Goal: Check status: Check status

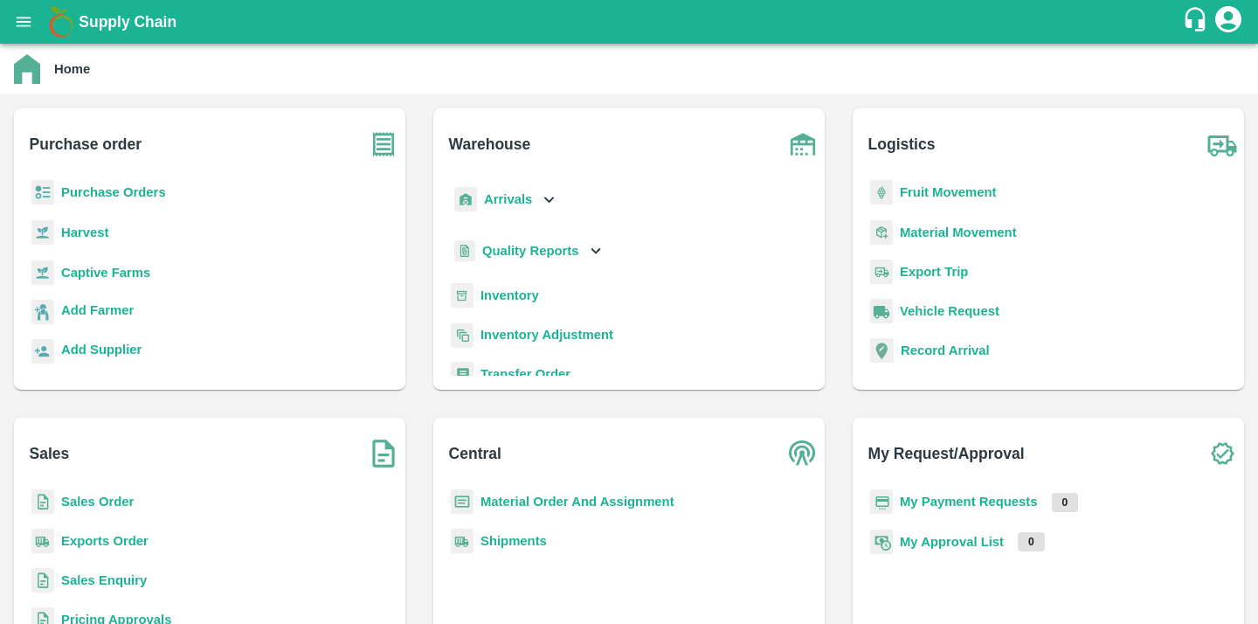
click at [959, 542] on b "My Approval List" at bounding box center [952, 542] width 104 height 14
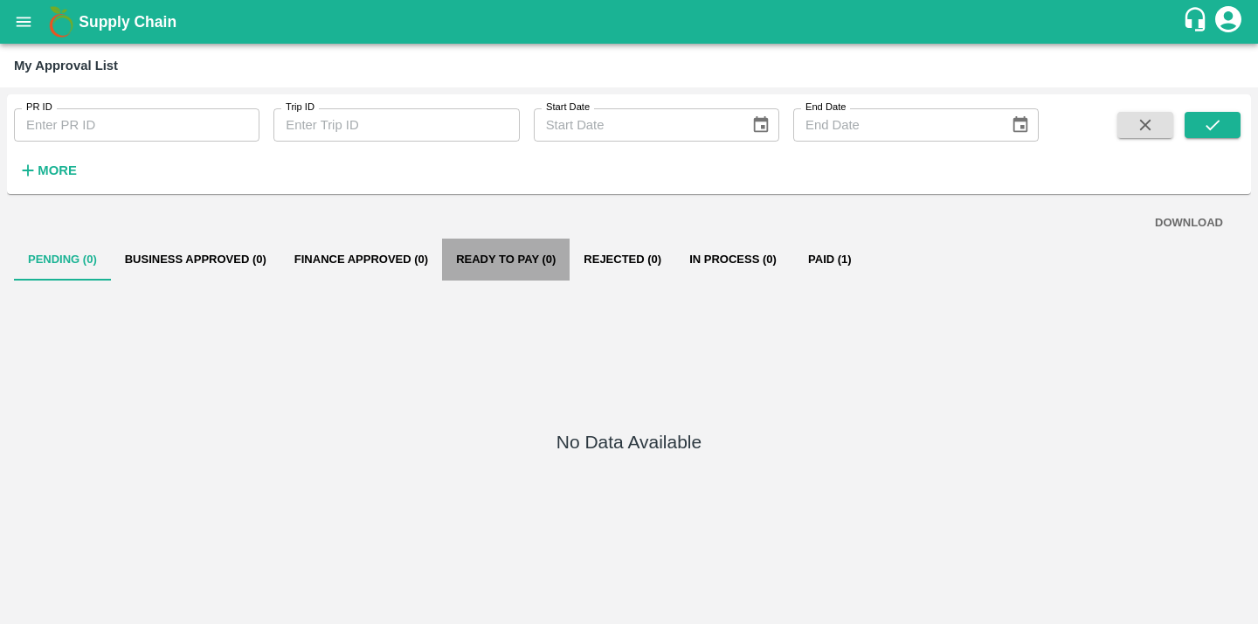
click at [516, 256] on button "Ready To Pay (0)" at bounding box center [506, 260] width 128 height 42
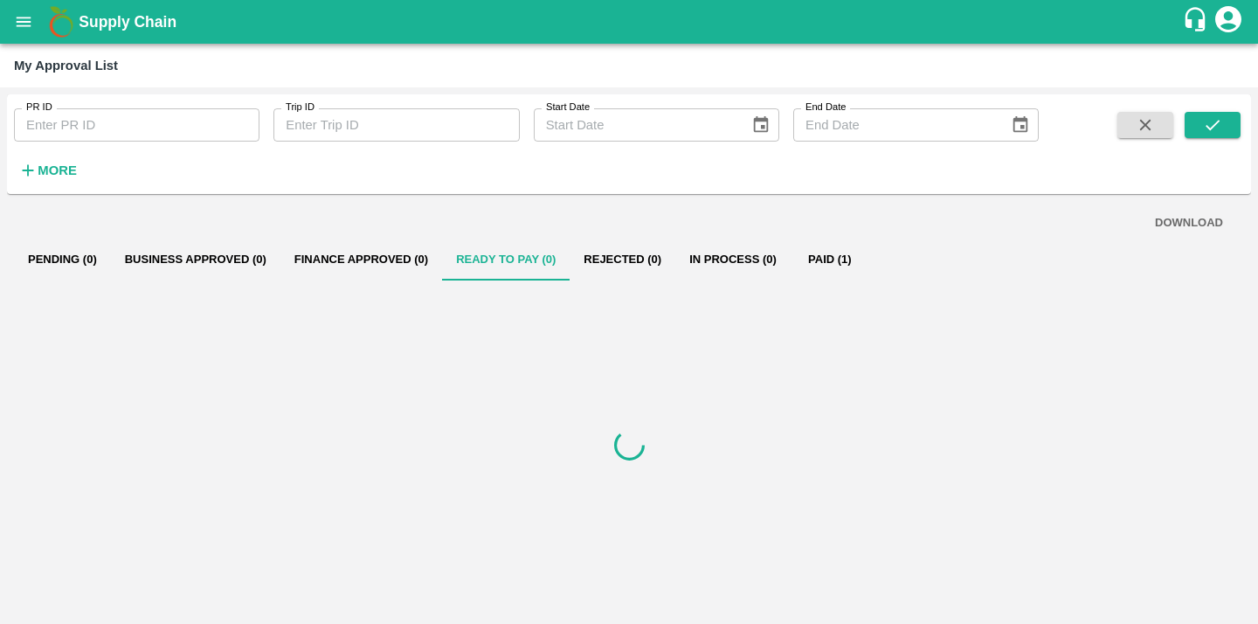
click at [841, 254] on button "Paid (1)" at bounding box center [830, 260] width 79 height 42
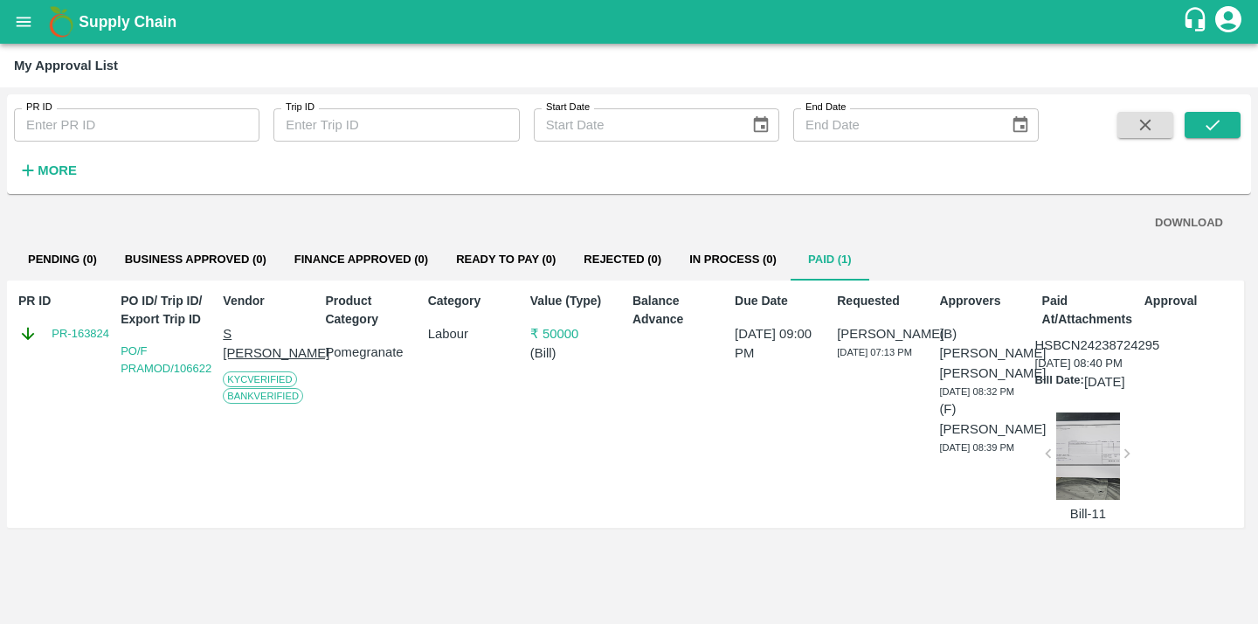
click at [75, 244] on button "Pending (0)" at bounding box center [62, 260] width 97 height 42
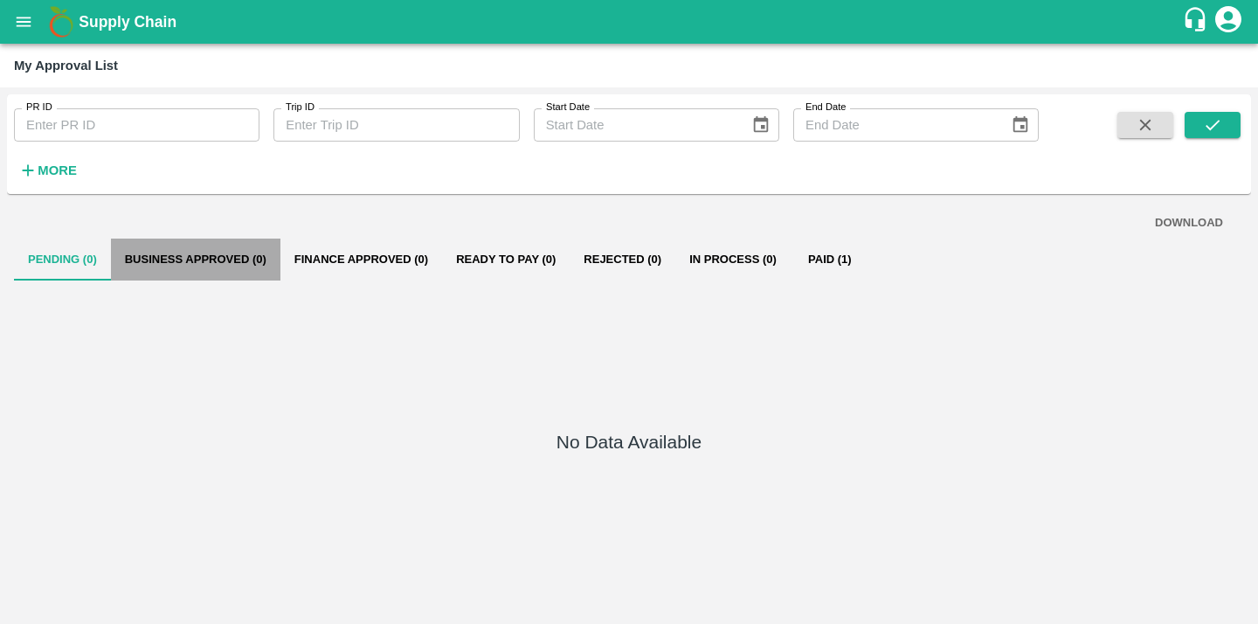
click at [257, 253] on button "Business Approved (0)" at bounding box center [196, 260] width 170 height 42
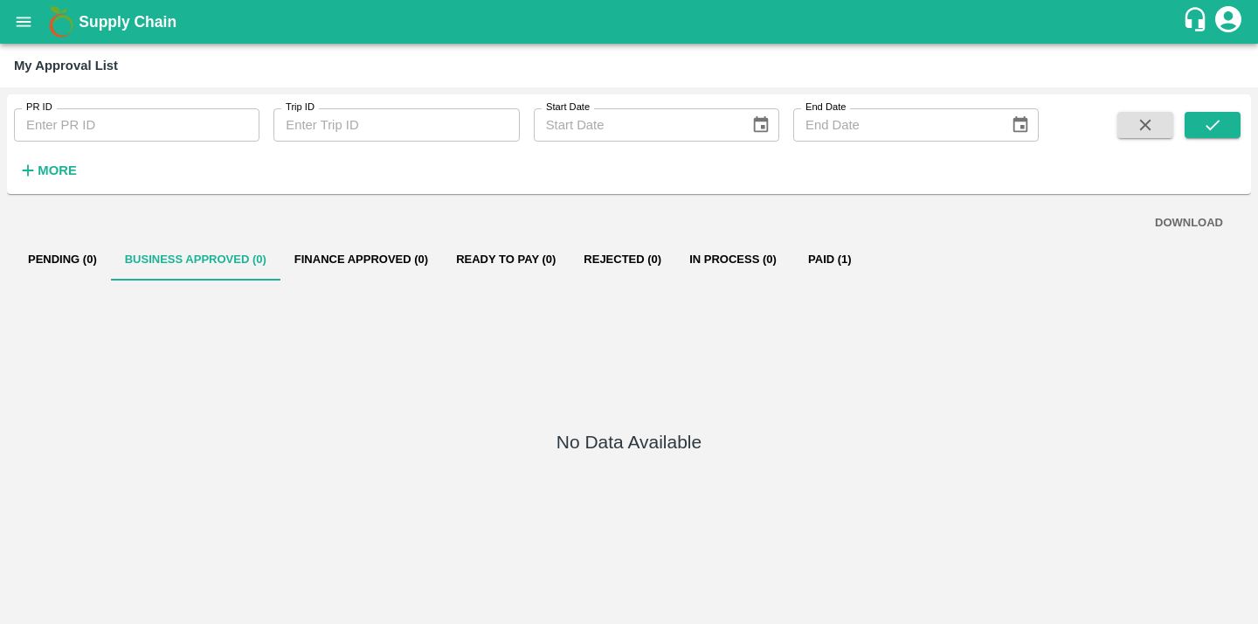
click at [400, 256] on button "Finance Approved (0)" at bounding box center [362, 260] width 162 height 42
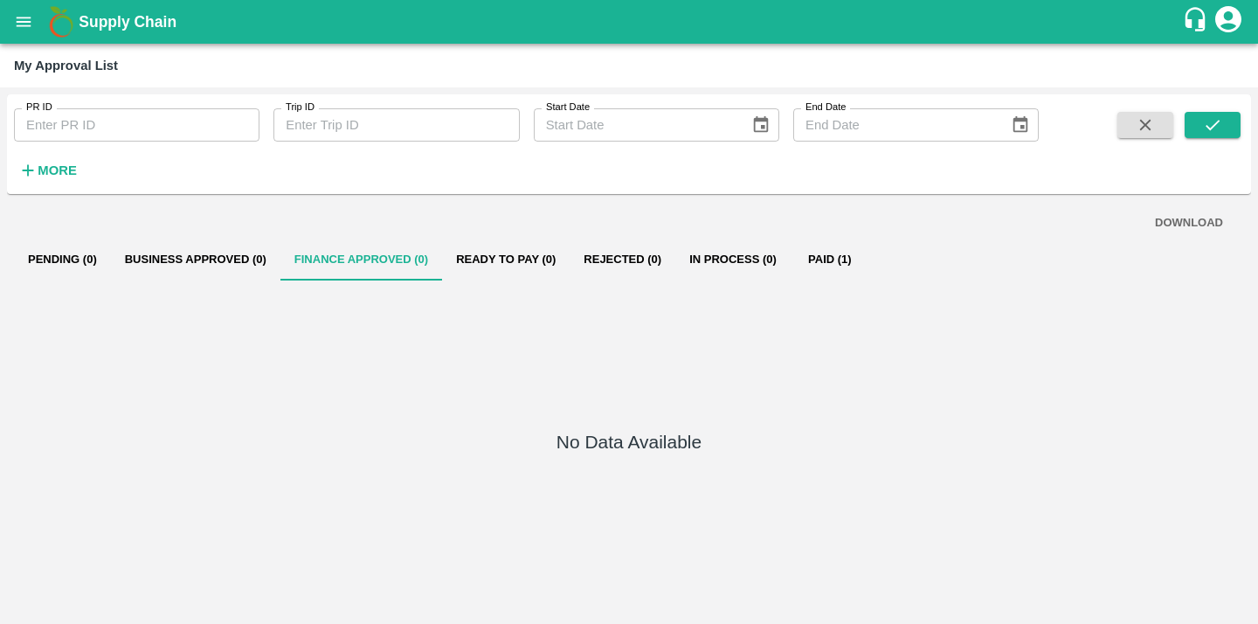
click at [548, 263] on button "Ready To Pay (0)" at bounding box center [506, 260] width 128 height 42
click at [643, 256] on button "Rejected (0)" at bounding box center [623, 260] width 106 height 42
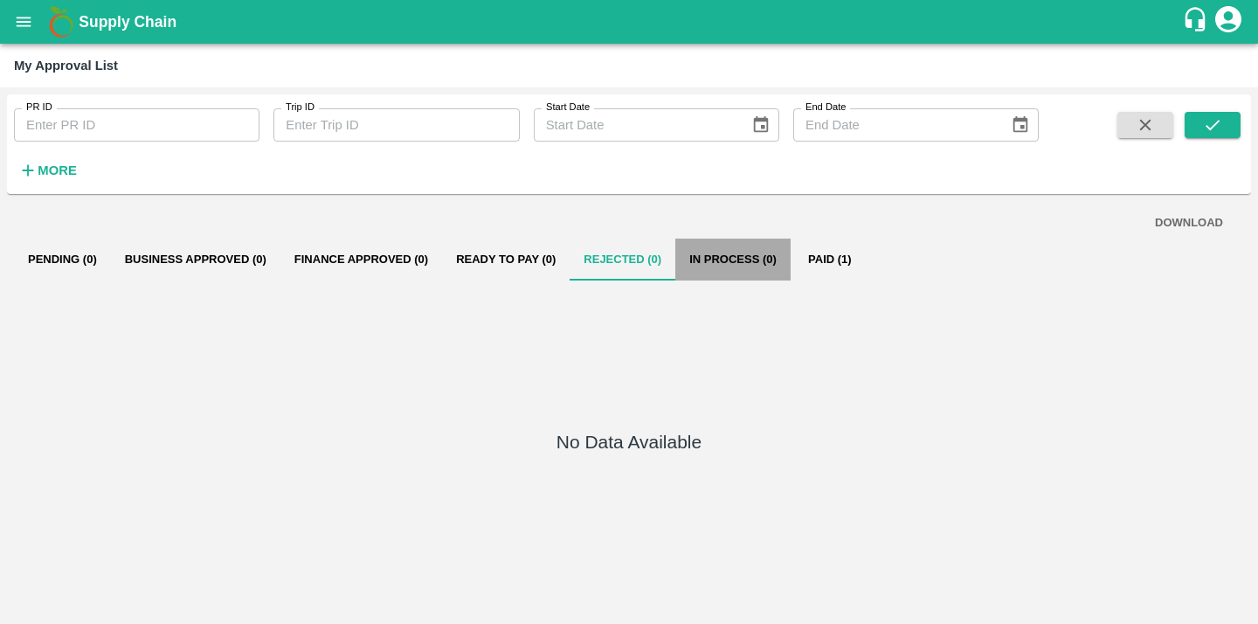
click at [761, 264] on button "In Process (0)" at bounding box center [733, 260] width 115 height 42
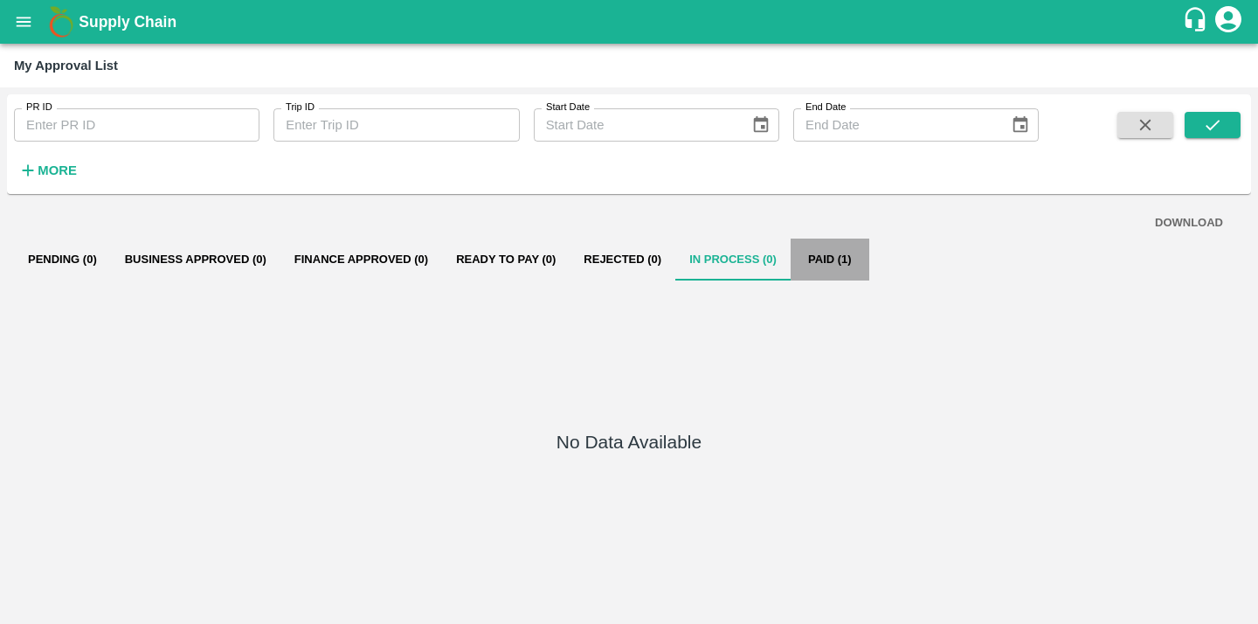
click at [851, 262] on button "Paid (1)" at bounding box center [830, 260] width 79 height 42
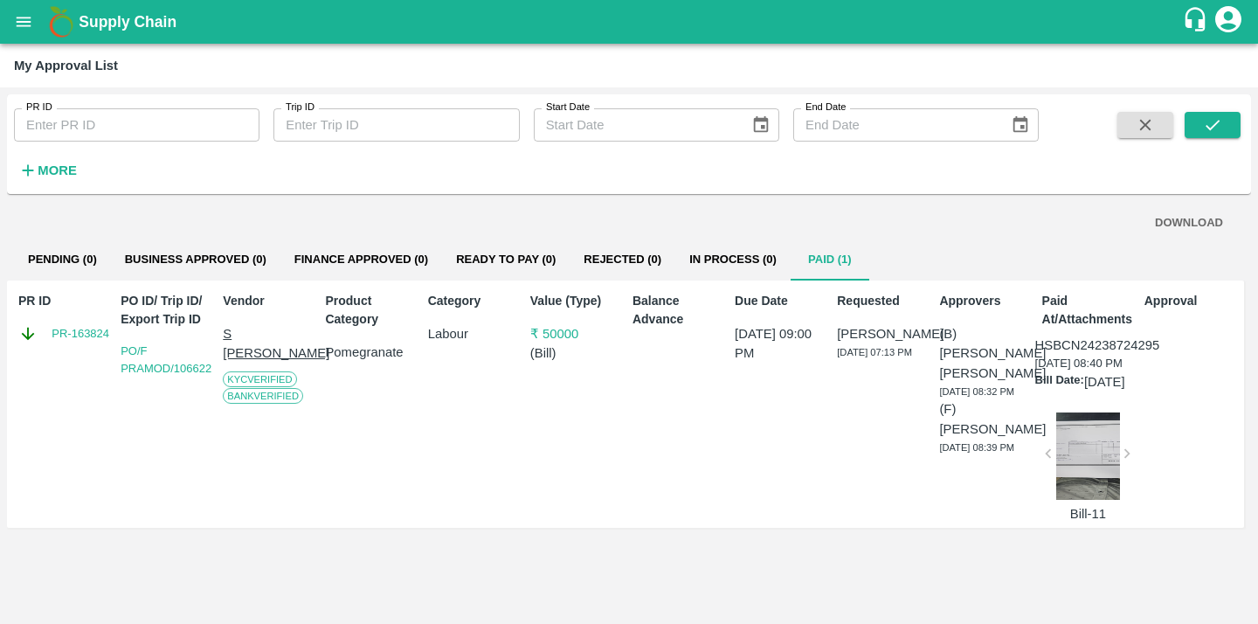
click at [1240, 30] on icon "account of current user" at bounding box center [1228, 18] width 31 height 31
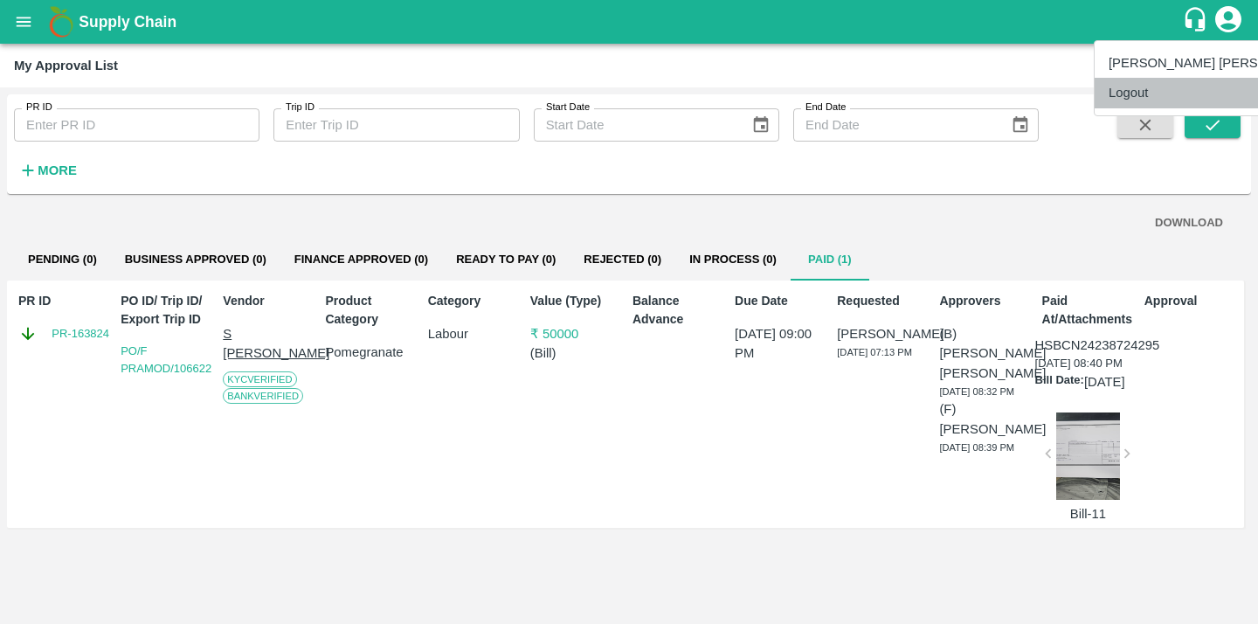
click at [1179, 94] on li "Logout" at bounding box center [1217, 93] width 245 height 30
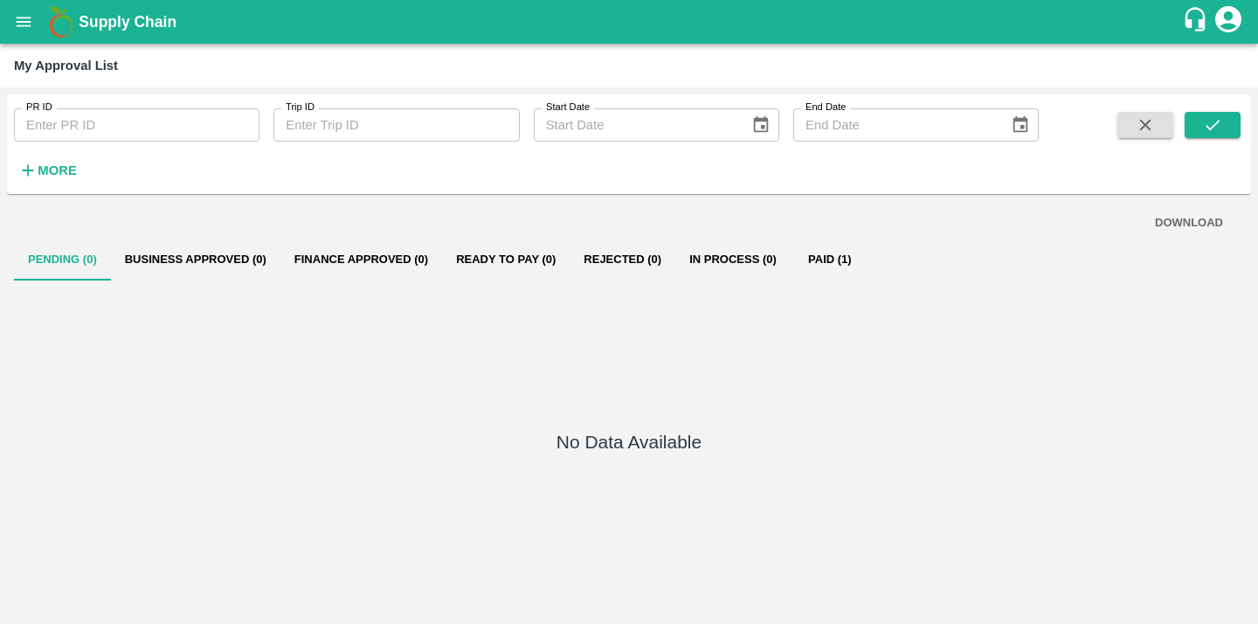
click at [850, 257] on button "Paid (1)" at bounding box center [830, 260] width 79 height 42
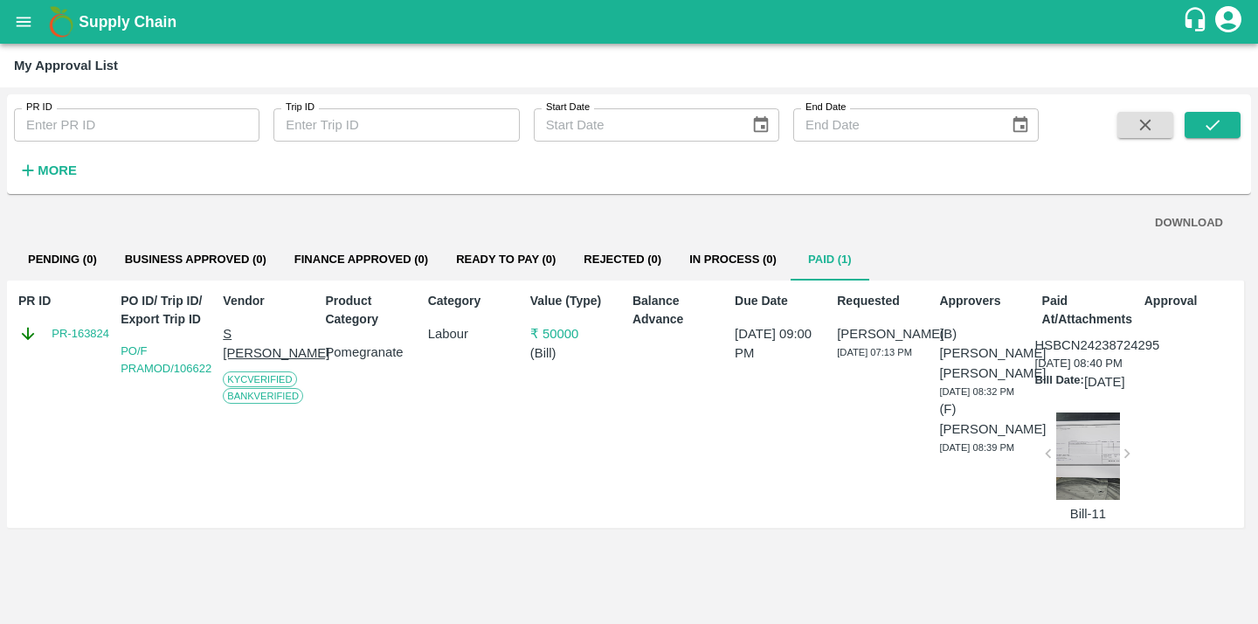
click at [68, 252] on button "Pending (0)" at bounding box center [62, 260] width 97 height 42
